Goal: Transaction & Acquisition: Purchase product/service

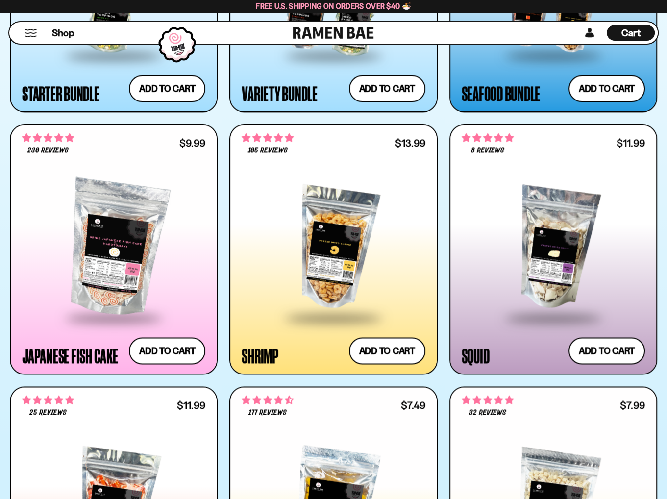
scroll to position [980, 0]
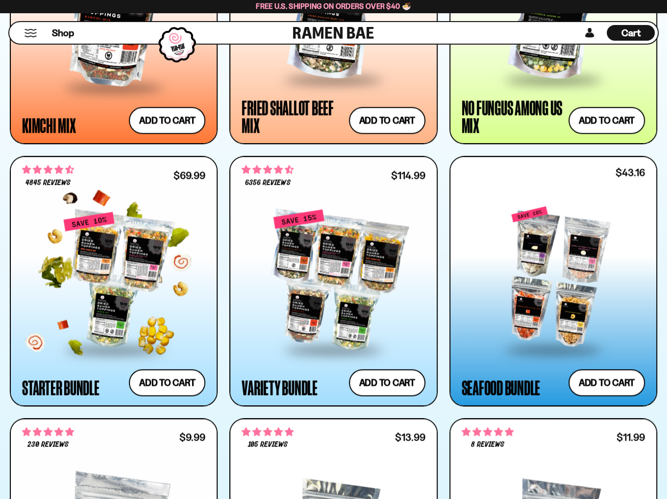
click at [146, 261] on div at bounding box center [113, 279] width 183 height 137
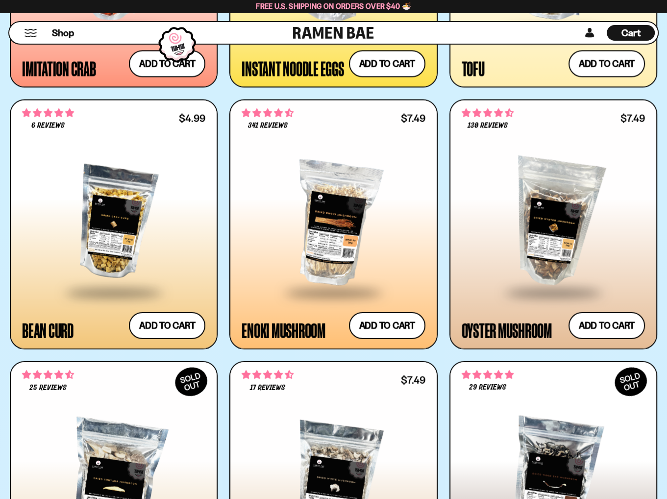
scroll to position [1813, 0]
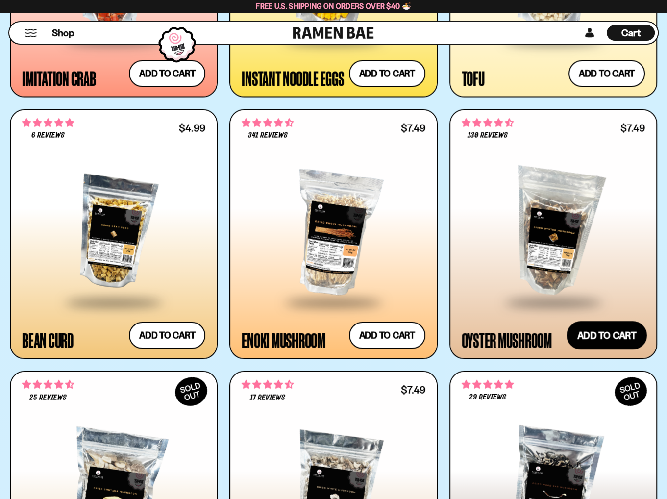
click at [596, 336] on button "Add to cart Add ― Regular price $7.49 Regular price Sale price $7.49 Unit price…" at bounding box center [606, 335] width 80 height 28
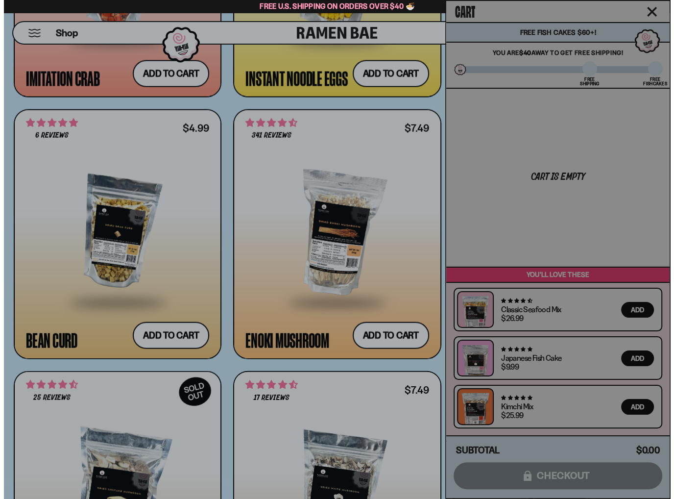
scroll to position [1824, 0]
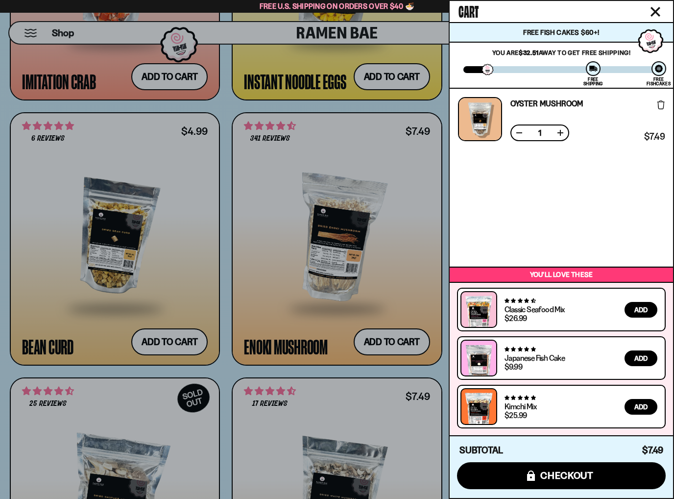
click at [430, 370] on div at bounding box center [337, 249] width 674 height 499
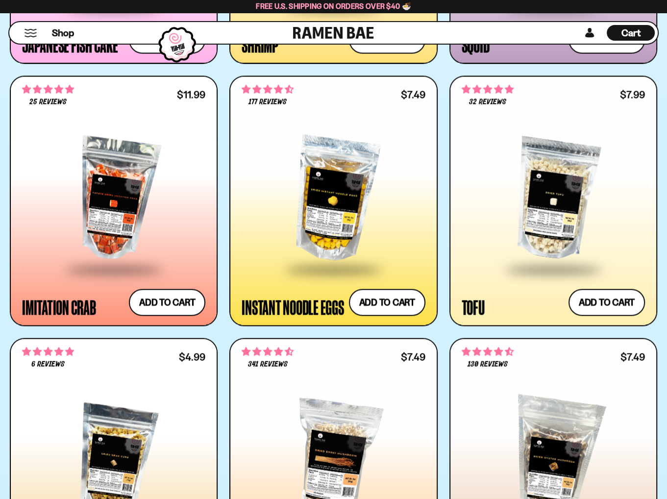
scroll to position [1568, 0]
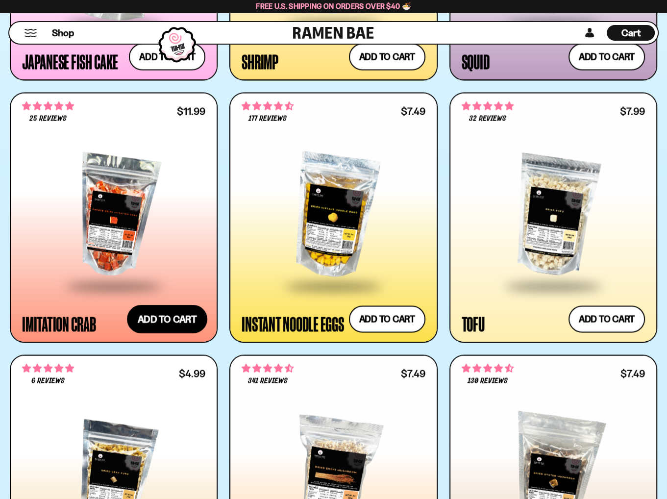
click at [180, 321] on button "Add to cart Add ― Regular price $11.99 Regular price Sale price $11.99 Unit pri…" at bounding box center [167, 318] width 80 height 28
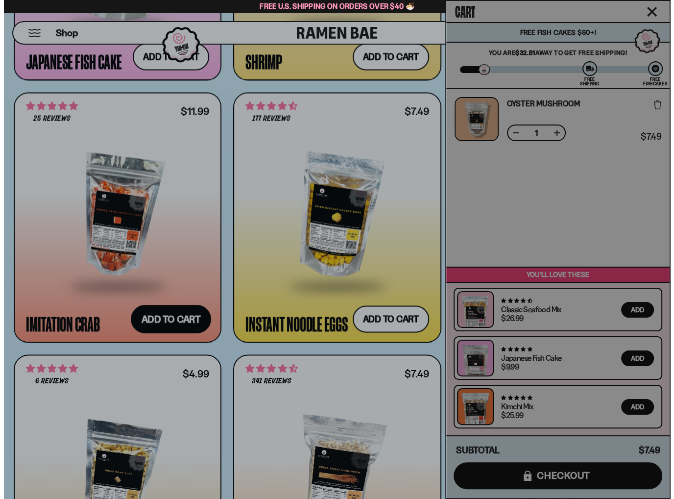
scroll to position [1577, 0]
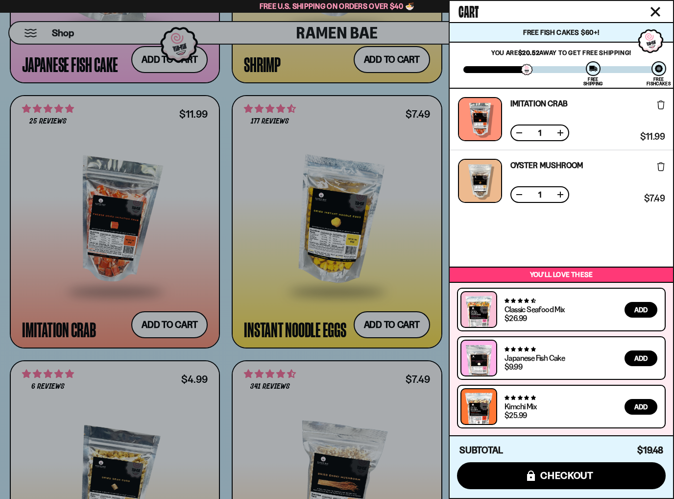
click at [384, 354] on div at bounding box center [337, 249] width 674 height 499
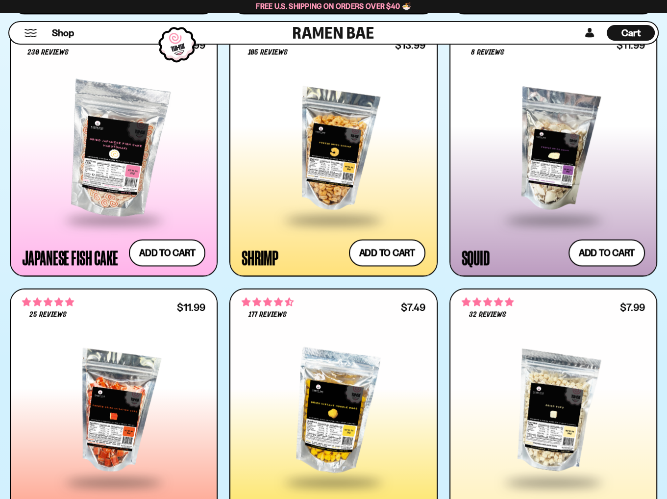
scroll to position [1323, 0]
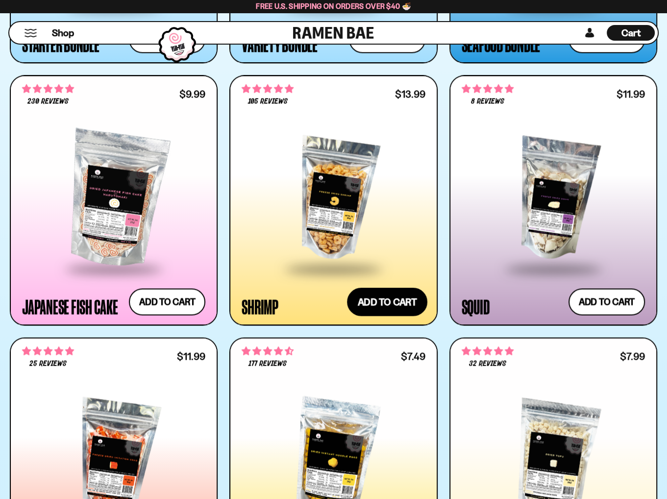
click at [396, 298] on button "Add to cart Add ― Regular price $13.99 Regular price Sale price $13.99 Unit pri…" at bounding box center [387, 302] width 80 height 28
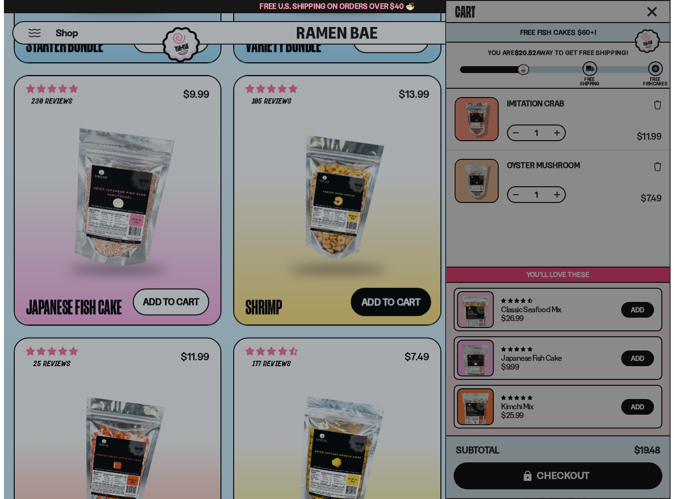
scroll to position [1329, 0]
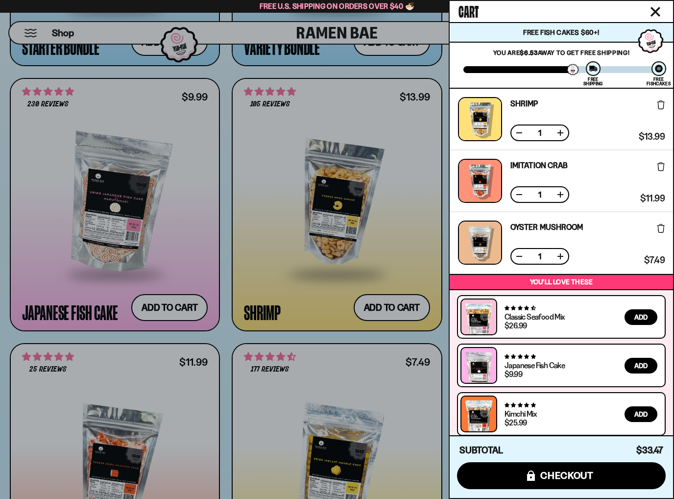
click at [432, 338] on div at bounding box center [337, 249] width 674 height 499
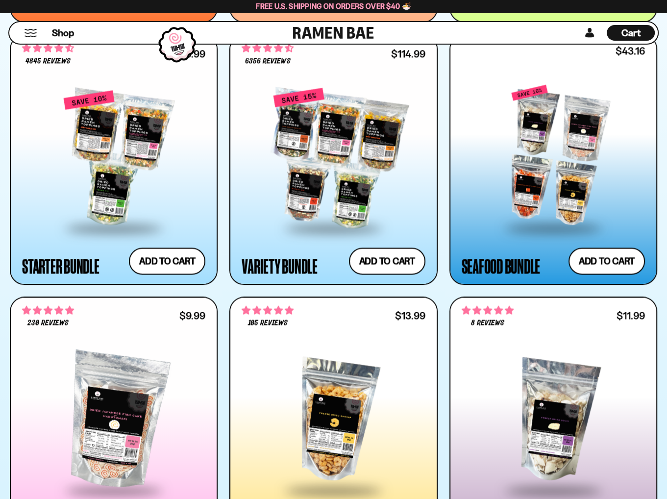
scroll to position [1078, 0]
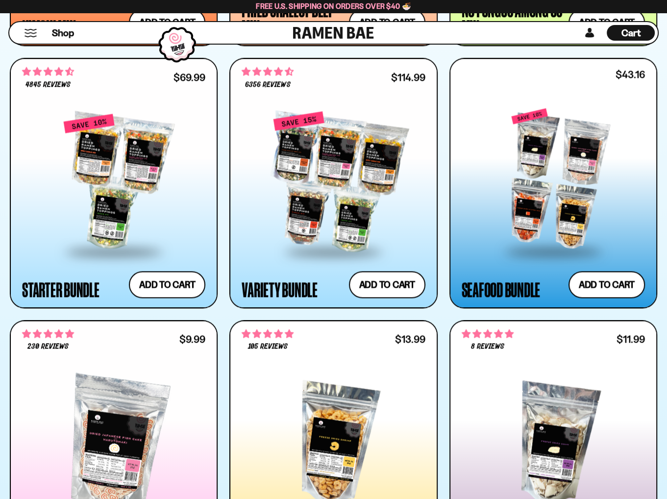
click at [543, 229] on div at bounding box center [553, 179] width 183 height 142
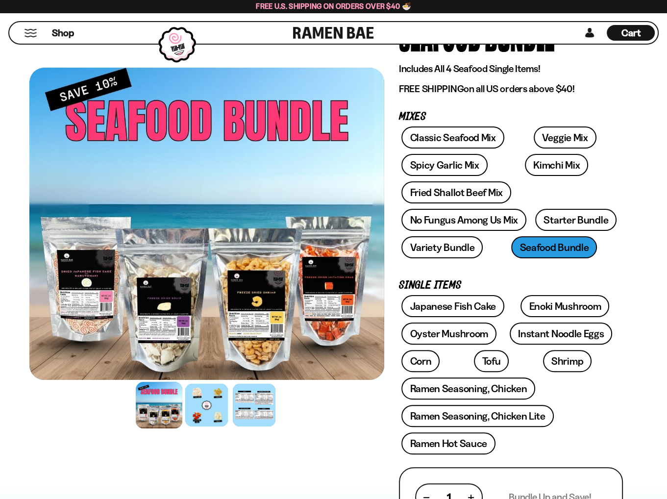
scroll to position [245, 0]
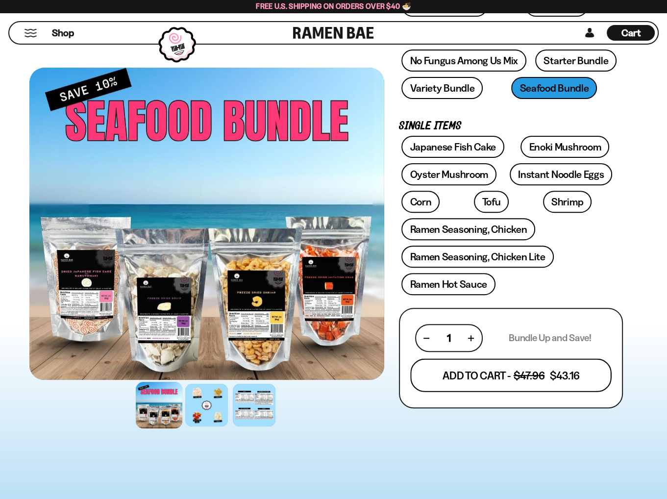
click at [488, 370] on button "Add To Cart - $47.96 $43.16" at bounding box center [510, 374] width 201 height 33
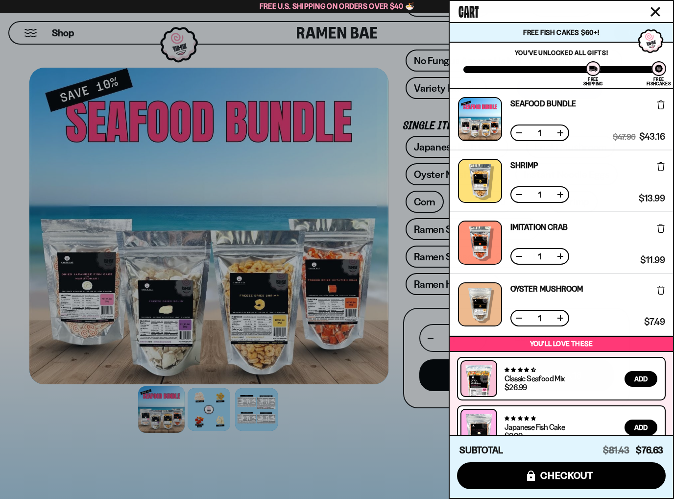
click at [394, 398] on div at bounding box center [337, 249] width 674 height 499
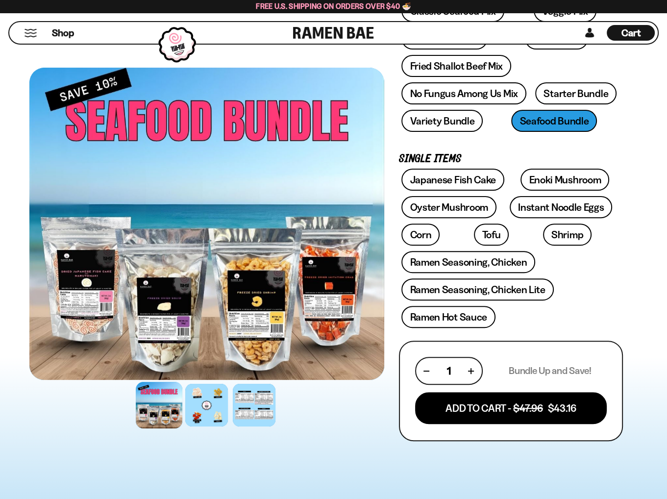
scroll to position [147, 0]
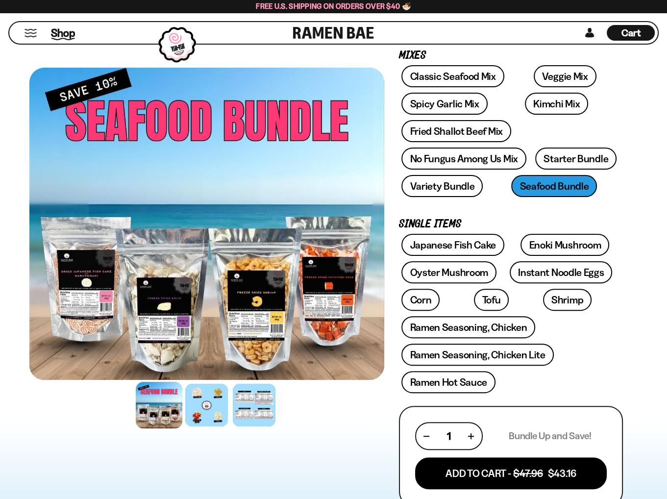
click at [57, 35] on span "Shop" at bounding box center [63, 32] width 24 height 15
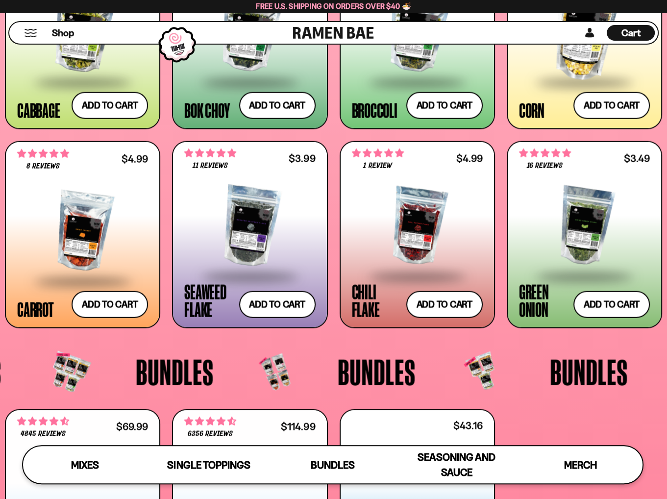
scroll to position [1568, 0]
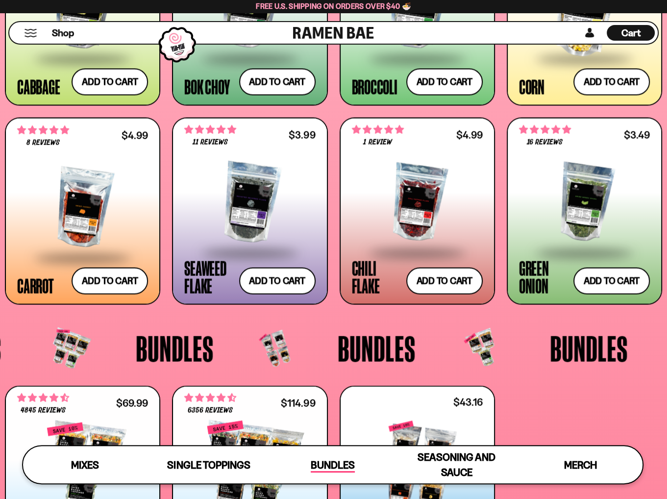
click at [322, 464] on span "Bundles" at bounding box center [333, 466] width 44 height 14
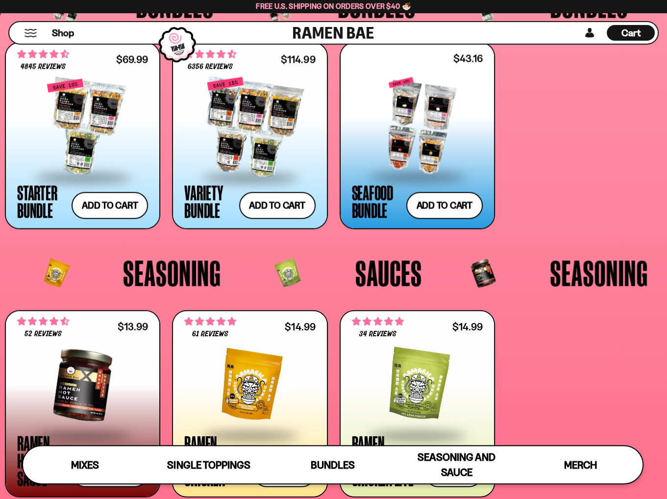
scroll to position [1894, 0]
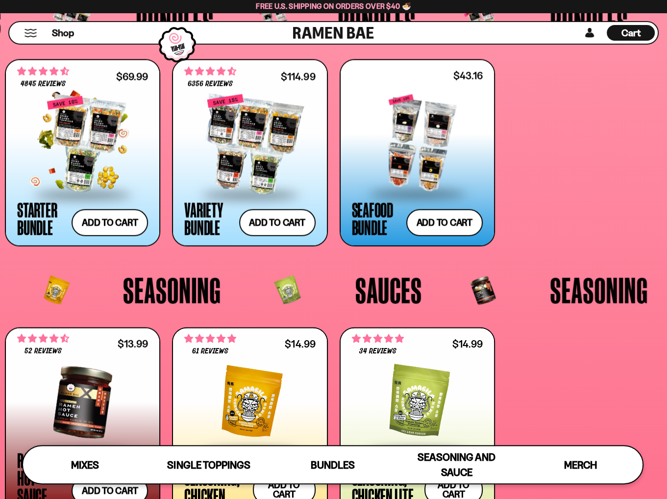
click at [89, 138] on div at bounding box center [82, 145] width 131 height 98
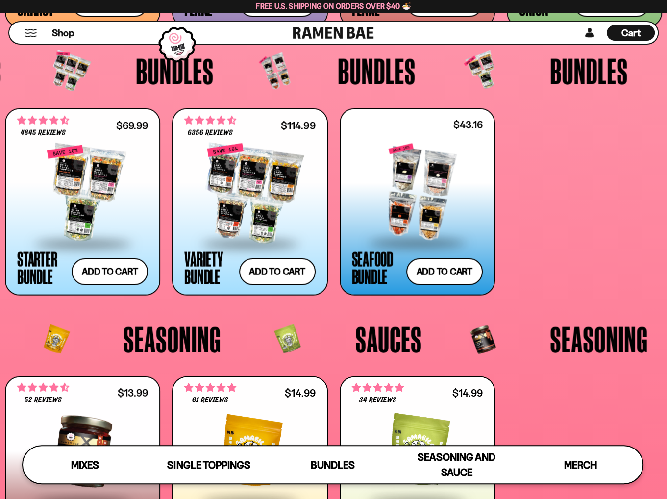
scroll to position [1796, 0]
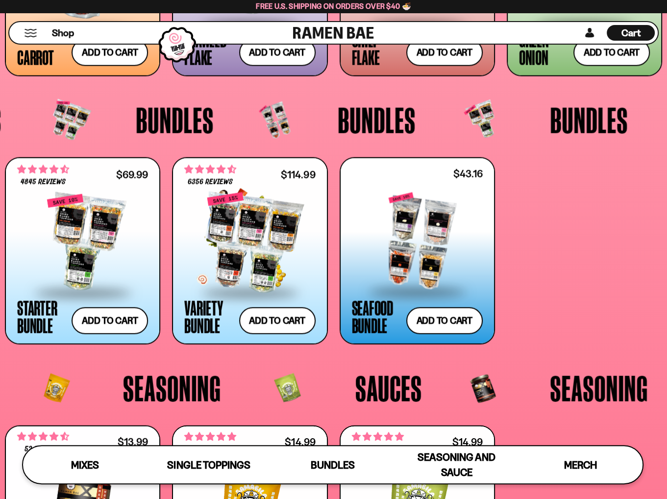
click at [270, 247] on div at bounding box center [249, 243] width 131 height 98
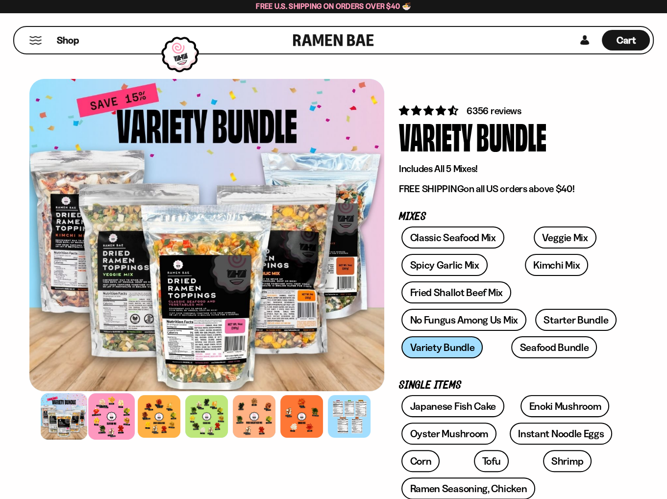
click at [124, 420] on div at bounding box center [112, 416] width 47 height 47
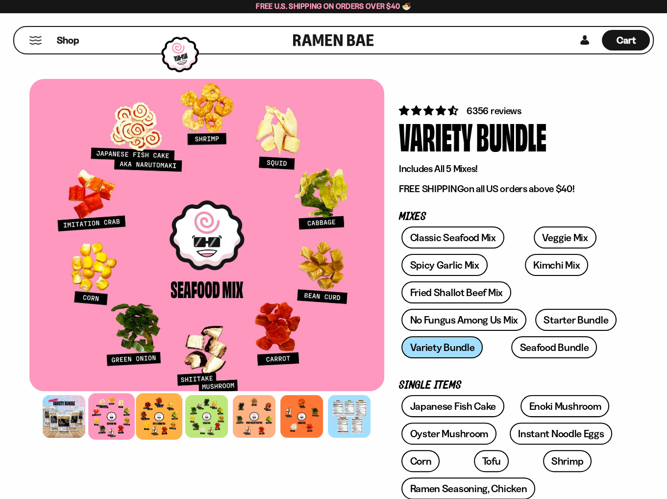
click at [165, 420] on div at bounding box center [159, 416] width 47 height 47
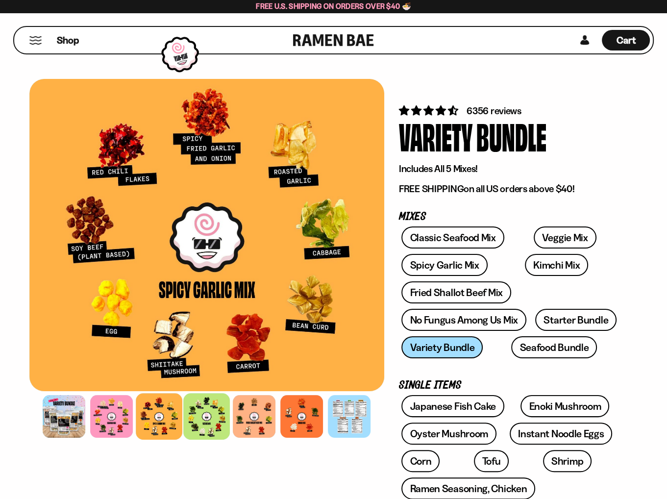
click at [222, 424] on div at bounding box center [207, 416] width 47 height 47
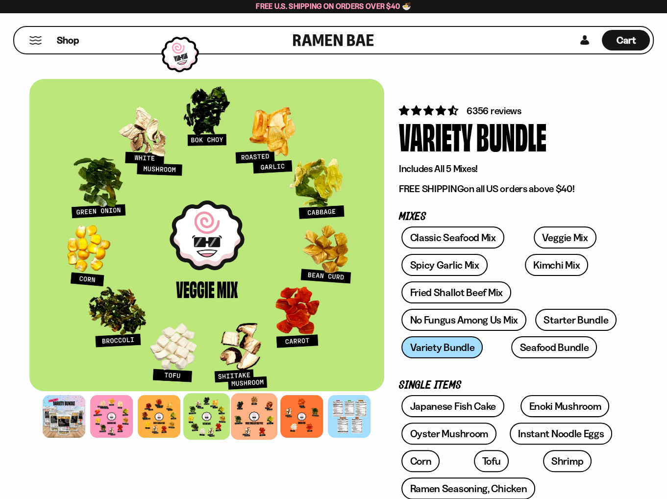
click at [261, 422] on div at bounding box center [254, 416] width 47 height 47
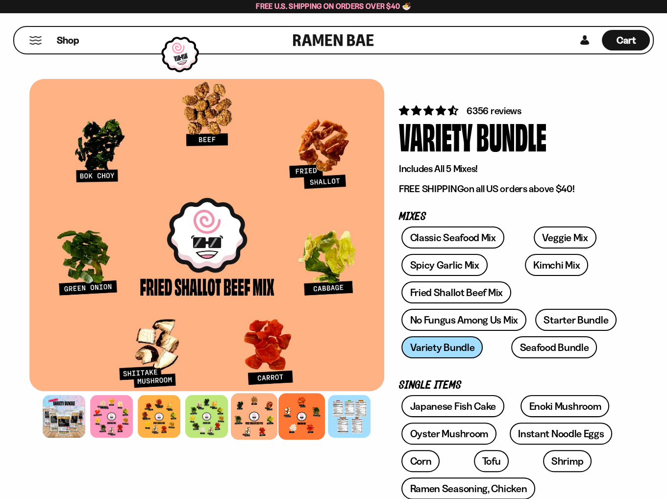
click at [309, 419] on div at bounding box center [302, 416] width 47 height 47
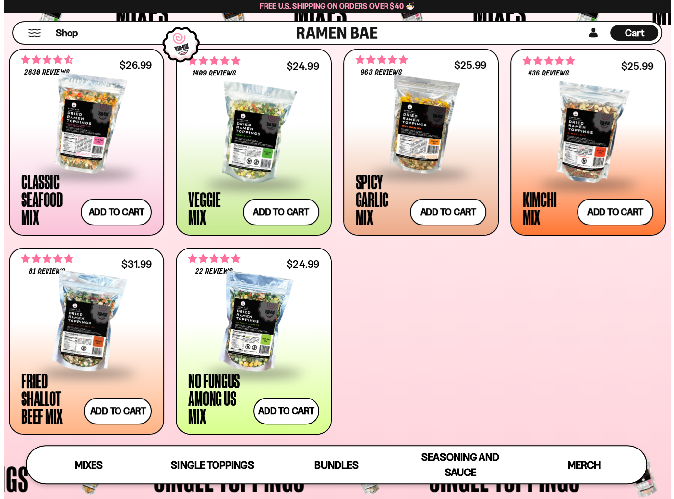
scroll to position [352, 0]
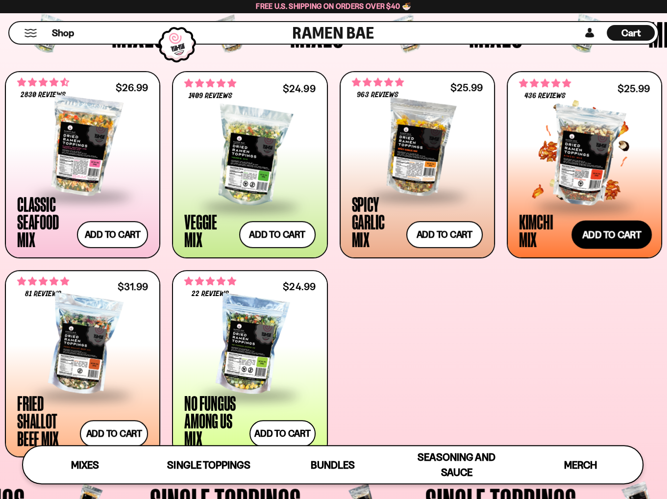
click at [611, 238] on button "Add to cart Add ― Regular price $25.99 Regular price Sale price $25.99 Unit pri…" at bounding box center [611, 234] width 80 height 28
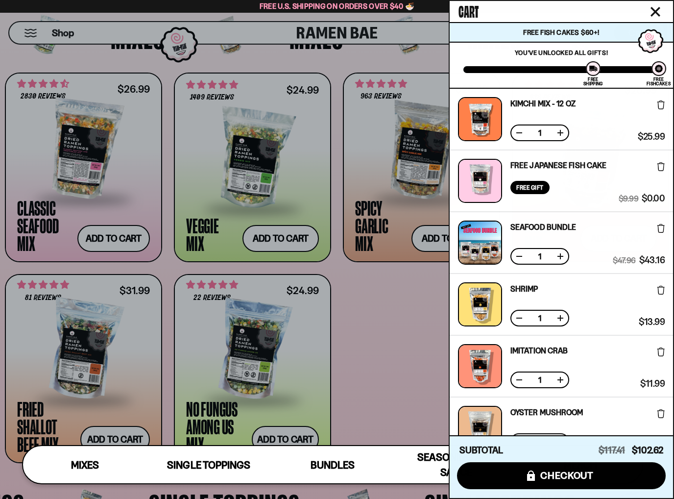
click at [419, 314] on div at bounding box center [337, 249] width 674 height 499
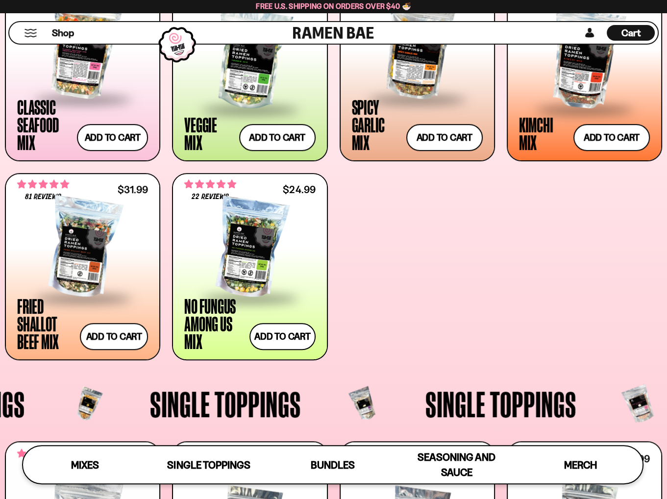
scroll to position [399, 0]
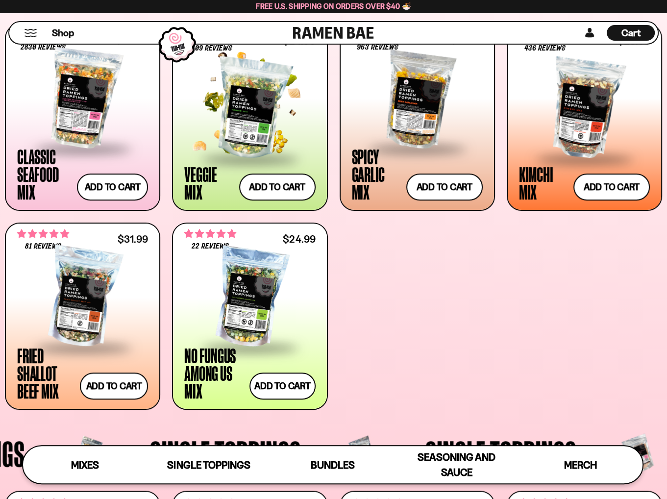
click at [259, 119] on div at bounding box center [249, 109] width 131 height 98
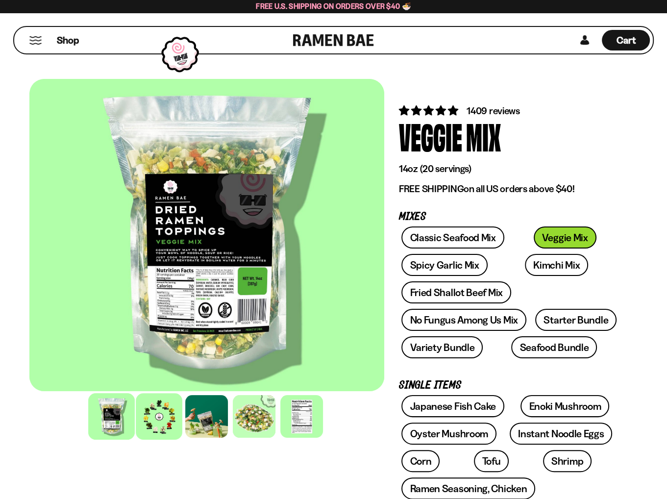
click at [171, 424] on div at bounding box center [159, 416] width 47 height 47
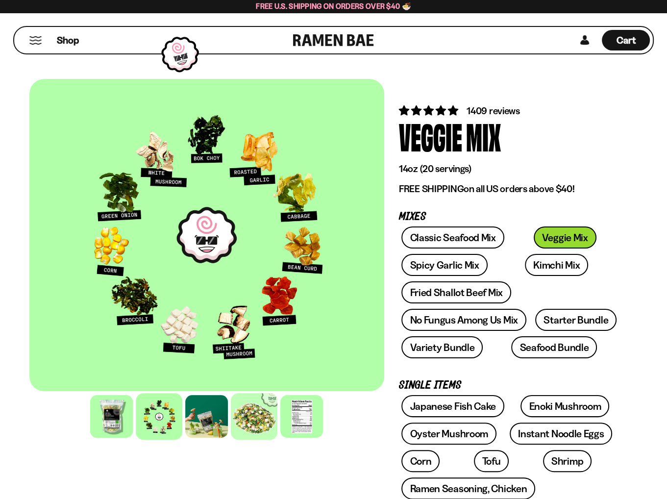
click at [272, 425] on div at bounding box center [254, 416] width 47 height 47
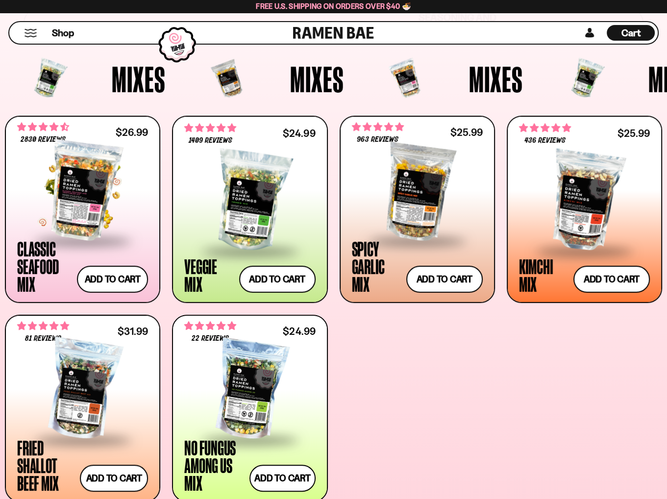
scroll to position [313, 0]
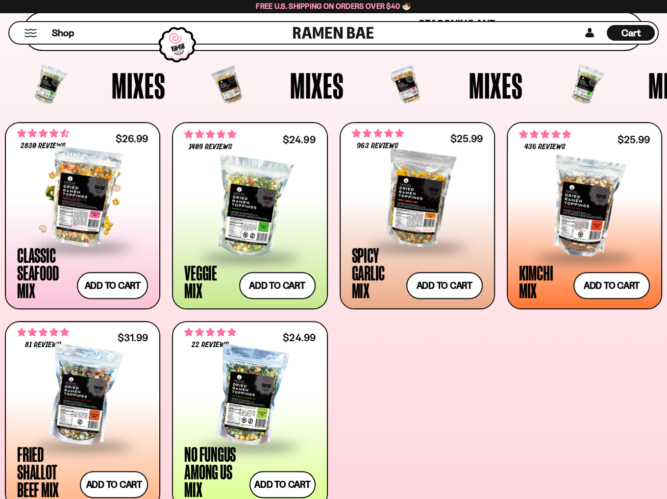
click at [78, 218] on div at bounding box center [82, 197] width 131 height 98
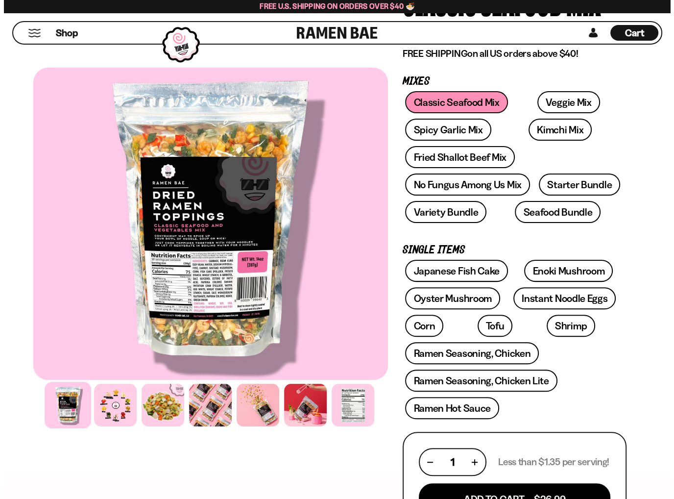
scroll to position [245, 0]
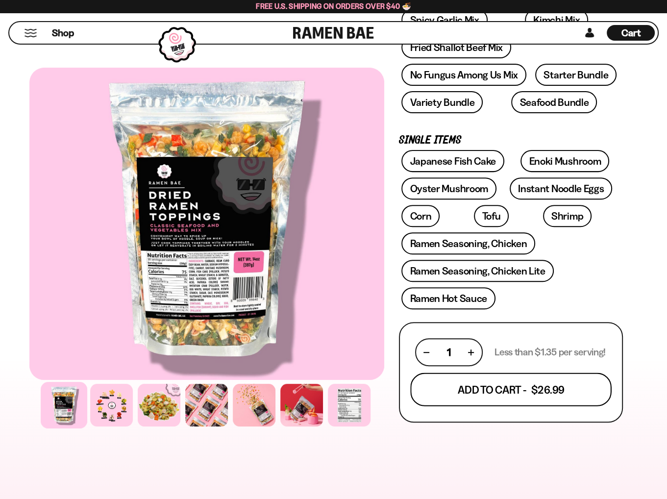
click at [503, 385] on button "Add To Cart - $26.99" at bounding box center [510, 389] width 201 height 33
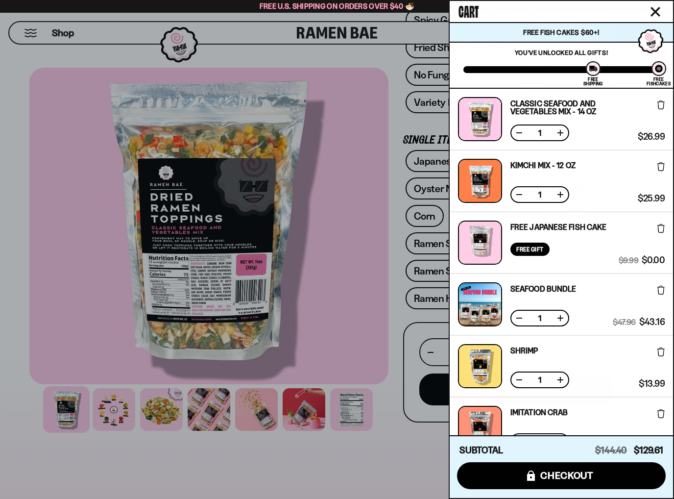
click at [470, 10] on span "Cart" at bounding box center [469, 10] width 20 height 20
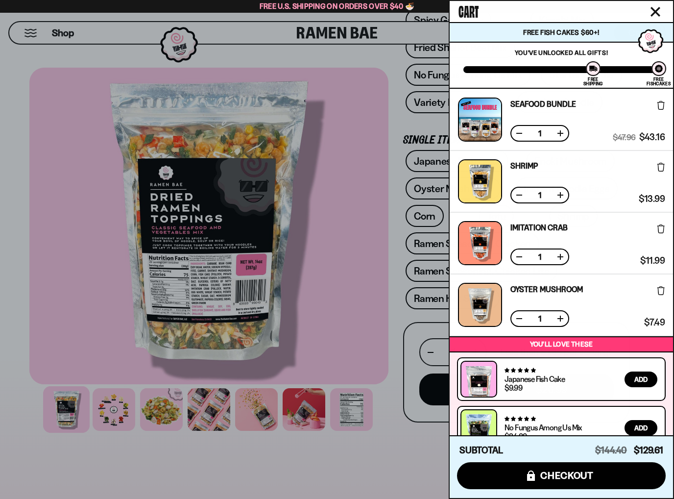
scroll to position [196, 0]
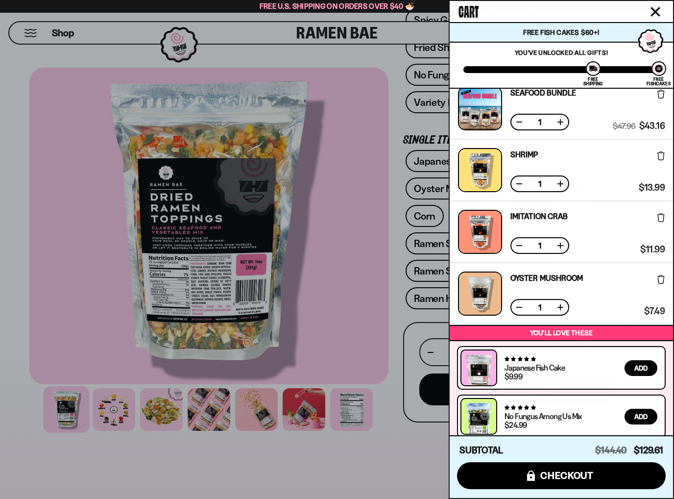
click at [661, 154] on icon at bounding box center [660, 155] width 7 height 9
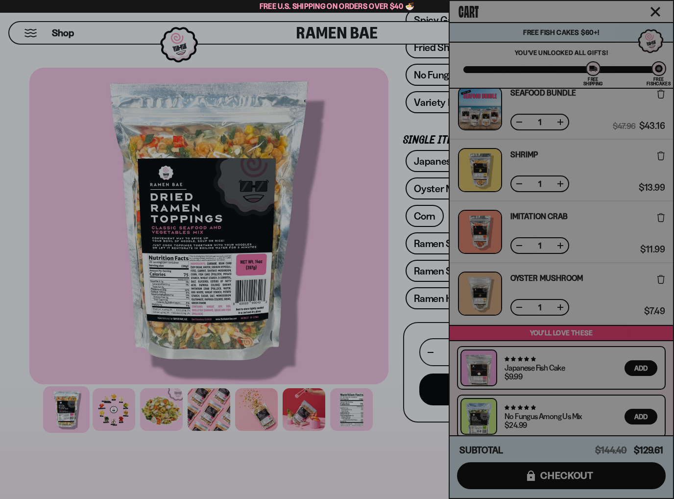
scroll to position [189, 0]
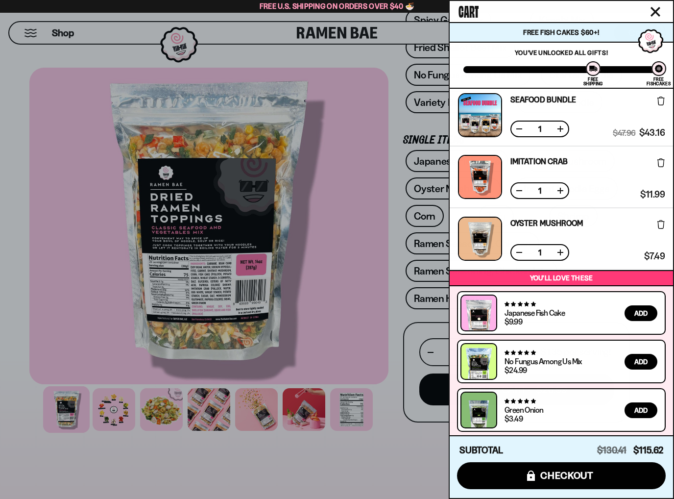
click at [659, 155] on button at bounding box center [660, 161] width 7 height 19
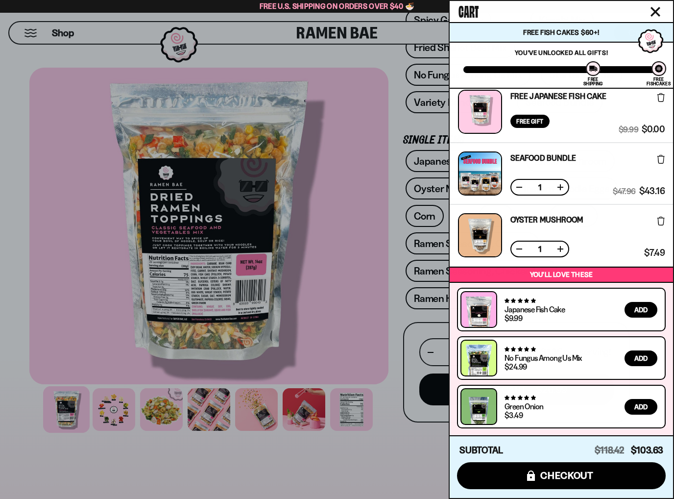
scroll to position [127, 0]
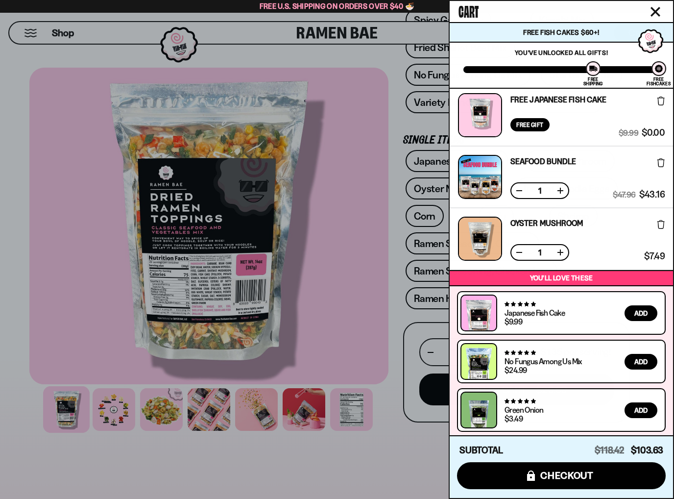
click at [657, 224] on icon at bounding box center [660, 224] width 7 height 9
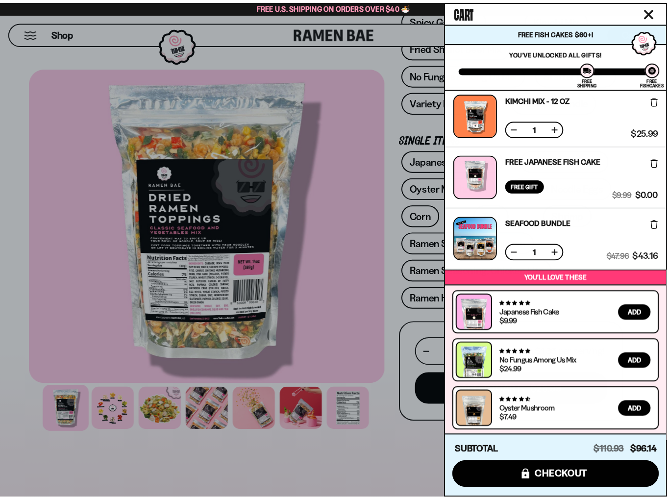
scroll to position [0, 0]
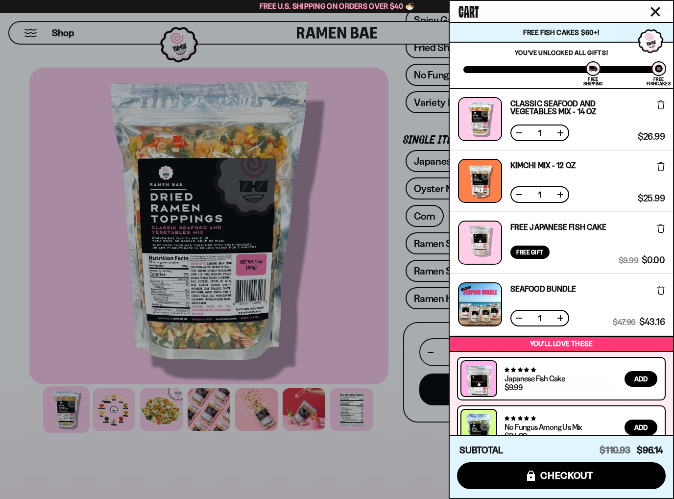
click at [396, 131] on div at bounding box center [337, 249] width 674 height 499
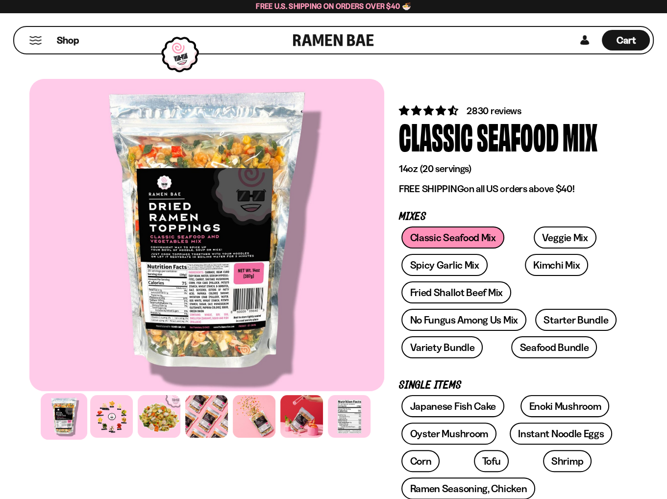
click at [33, 39] on button "Mobile Menu Trigger" at bounding box center [35, 40] width 13 height 8
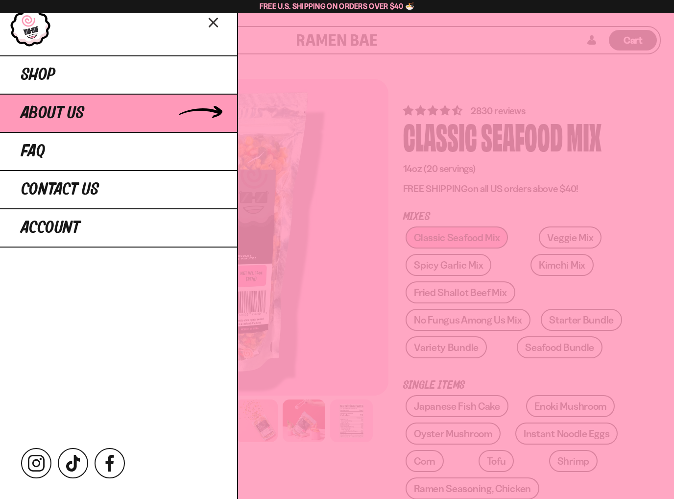
click at [53, 106] on span "About Us" at bounding box center [52, 113] width 63 height 18
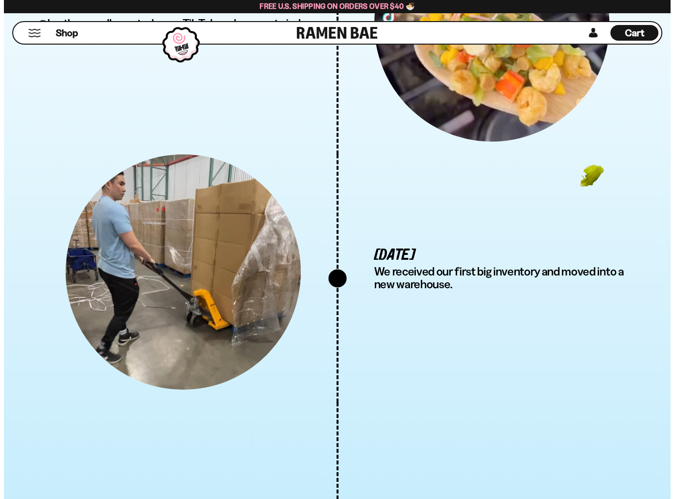
scroll to position [2891, 0]
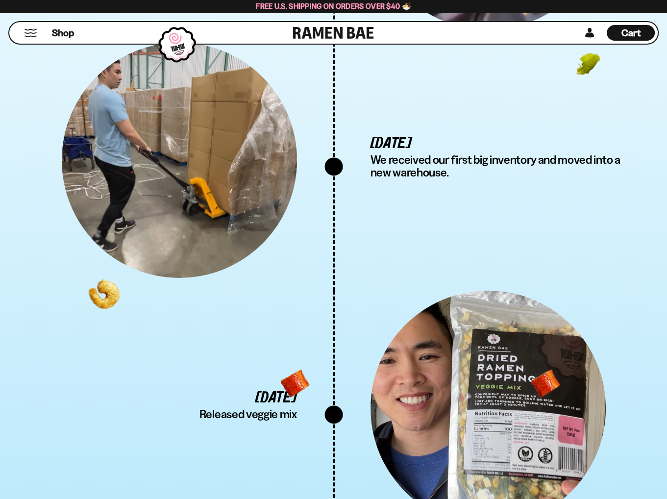
click at [29, 33] on button "Mobile Menu Trigger" at bounding box center [30, 33] width 13 height 8
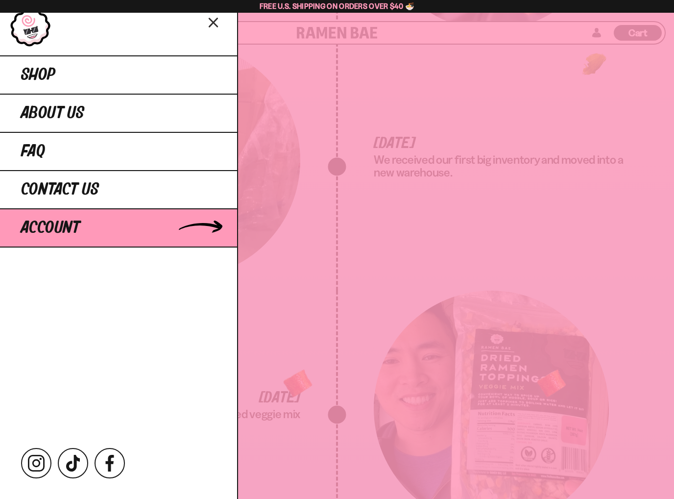
click at [69, 228] on span "Account" at bounding box center [50, 228] width 59 height 18
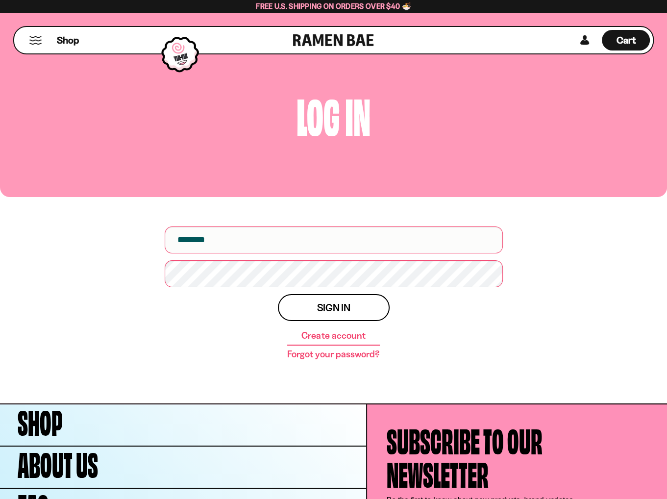
click at [37, 38] on button "Mobile Menu Trigger" at bounding box center [35, 40] width 13 height 8
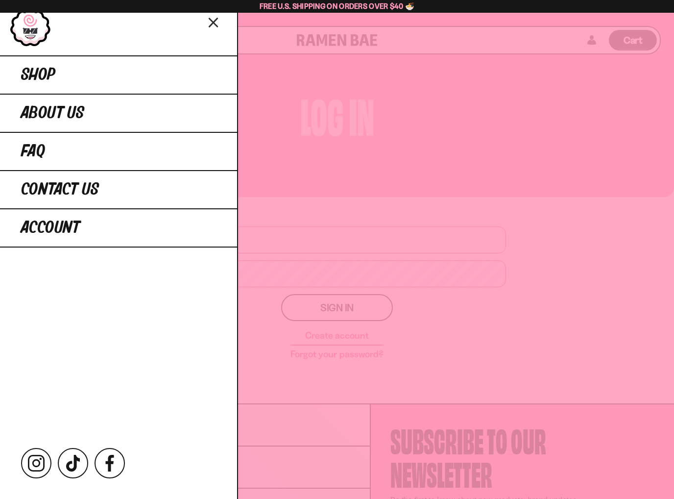
click at [33, 29] on link at bounding box center [31, 27] width 42 height 39
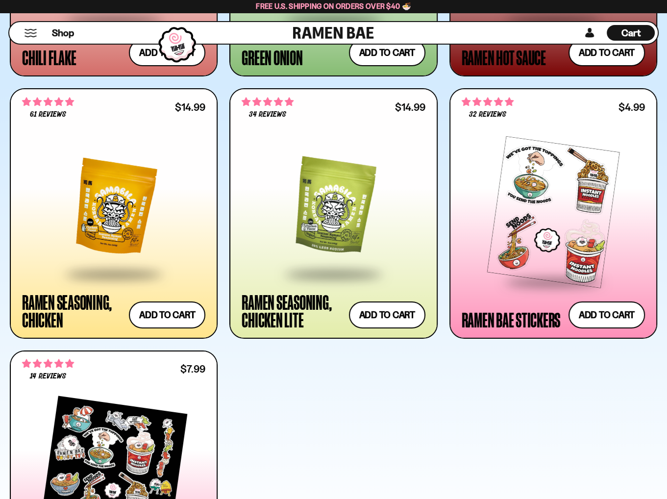
scroll to position [3170, 0]
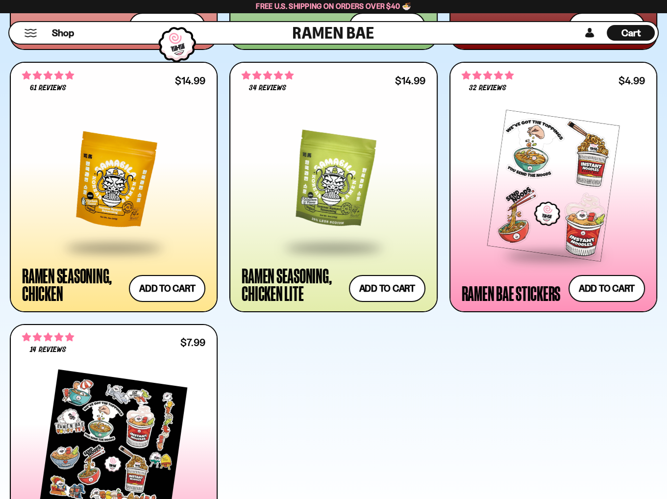
click at [105, 188] on div at bounding box center [113, 181] width 183 height 131
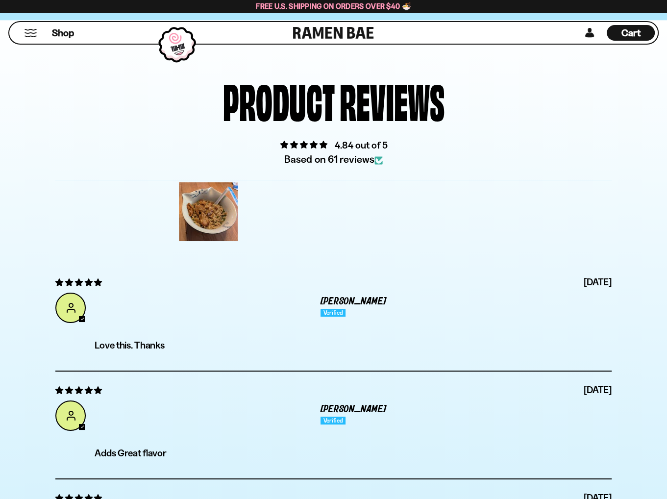
scroll to position [3184, 0]
